Goal: Check status: Check status

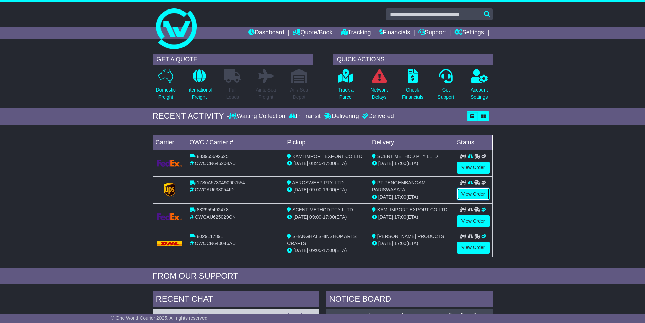
click at [469, 193] on link "View Order" at bounding box center [473, 194] width 33 height 12
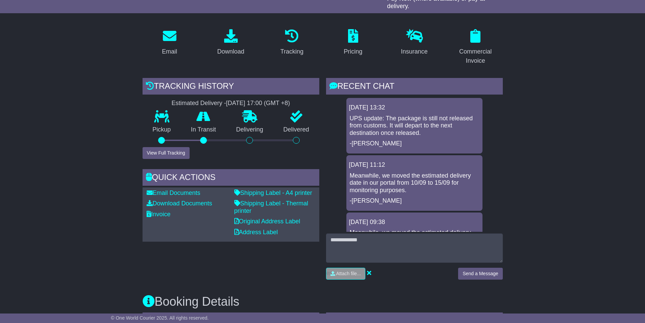
scroll to position [111, 0]
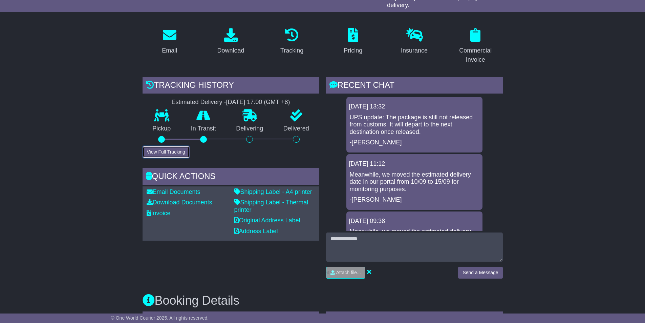
click at [179, 150] on button "View Full Tracking" at bounding box center [166, 152] width 47 height 12
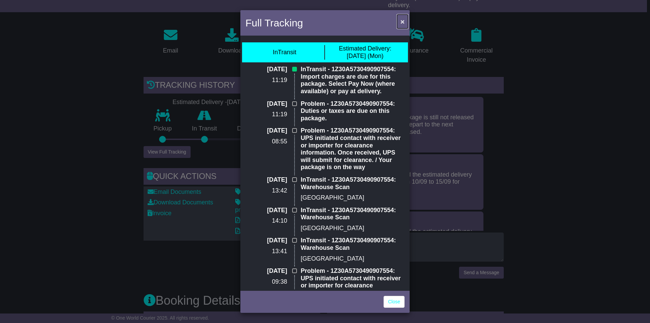
drag, startPoint x: 402, startPoint y: 20, endPoint x: 369, endPoint y: 98, distance: 84.3
click at [402, 20] on span "×" at bounding box center [403, 22] width 4 height 8
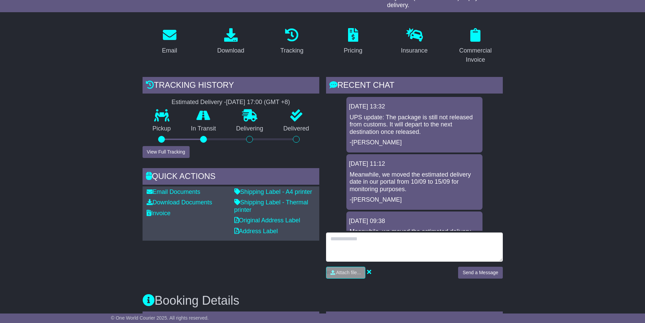
click at [340, 239] on textarea at bounding box center [414, 246] width 177 height 29
type textarea "**********"
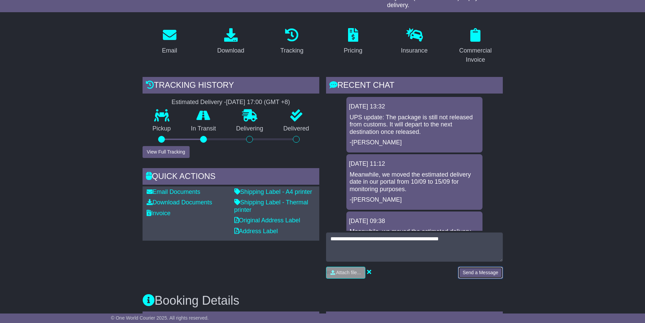
click at [486, 271] on button "Send a Message" at bounding box center [480, 273] width 44 height 12
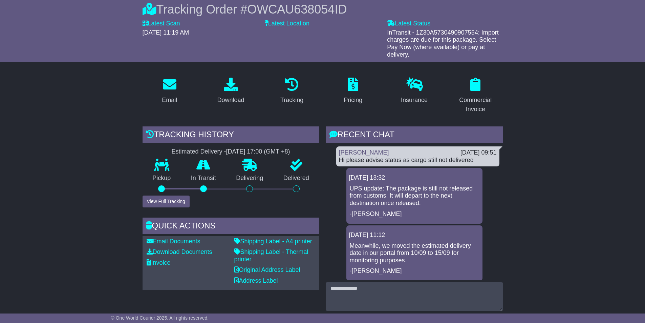
scroll to position [0, 0]
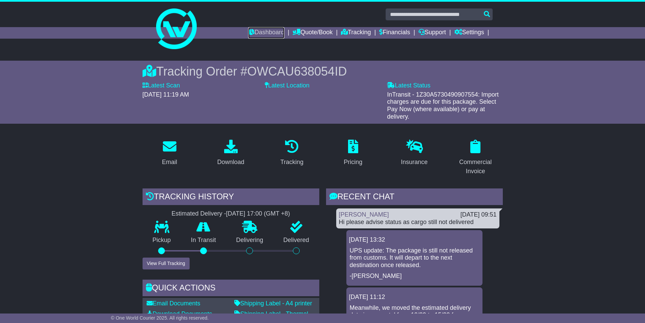
click at [259, 32] on link "Dashboard" at bounding box center [266, 33] width 36 height 12
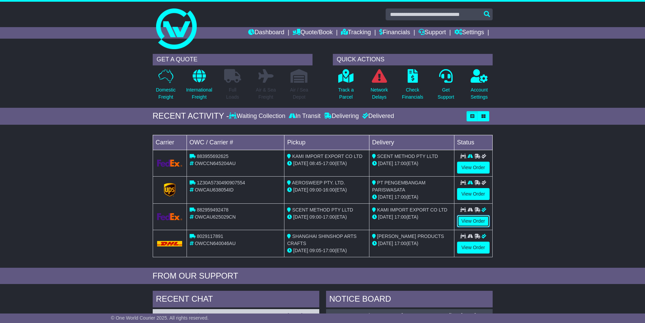
click at [477, 219] on link "View Order" at bounding box center [473, 221] width 33 height 12
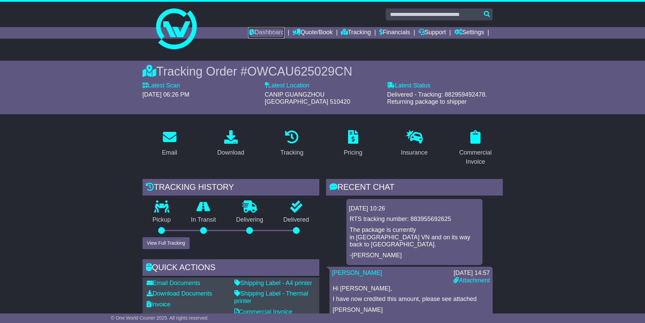
click at [265, 33] on link "Dashboard" at bounding box center [266, 33] width 36 height 12
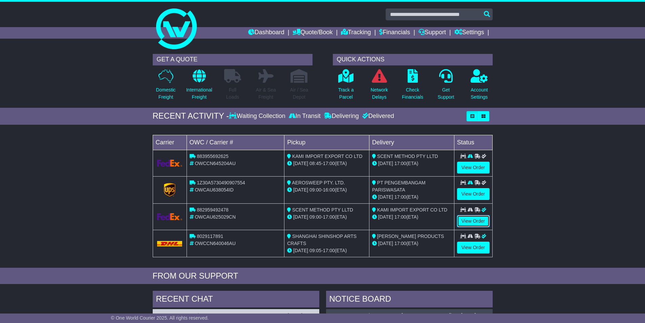
click at [468, 220] on link "View Order" at bounding box center [473, 221] width 33 height 12
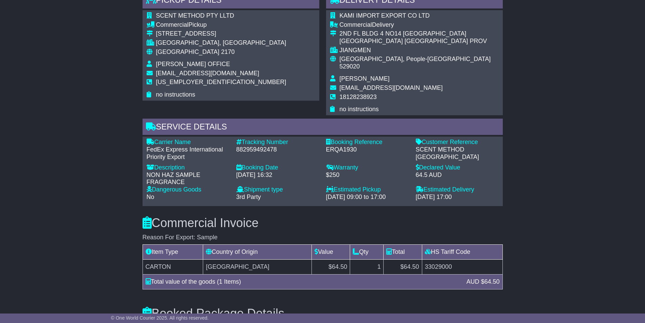
scroll to position [417, 0]
